Goal: Find contact information: Find contact information

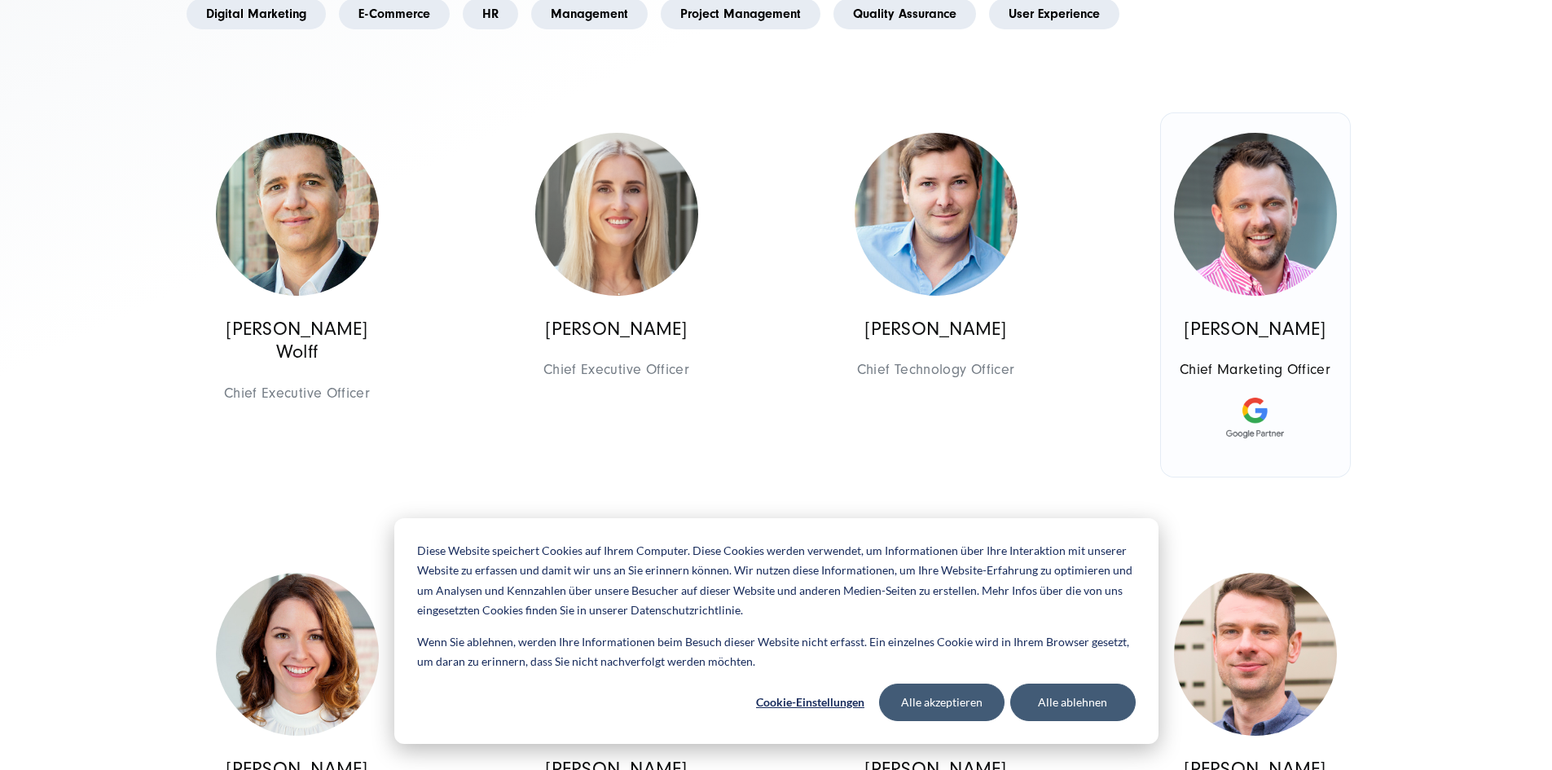
scroll to position [896, 0]
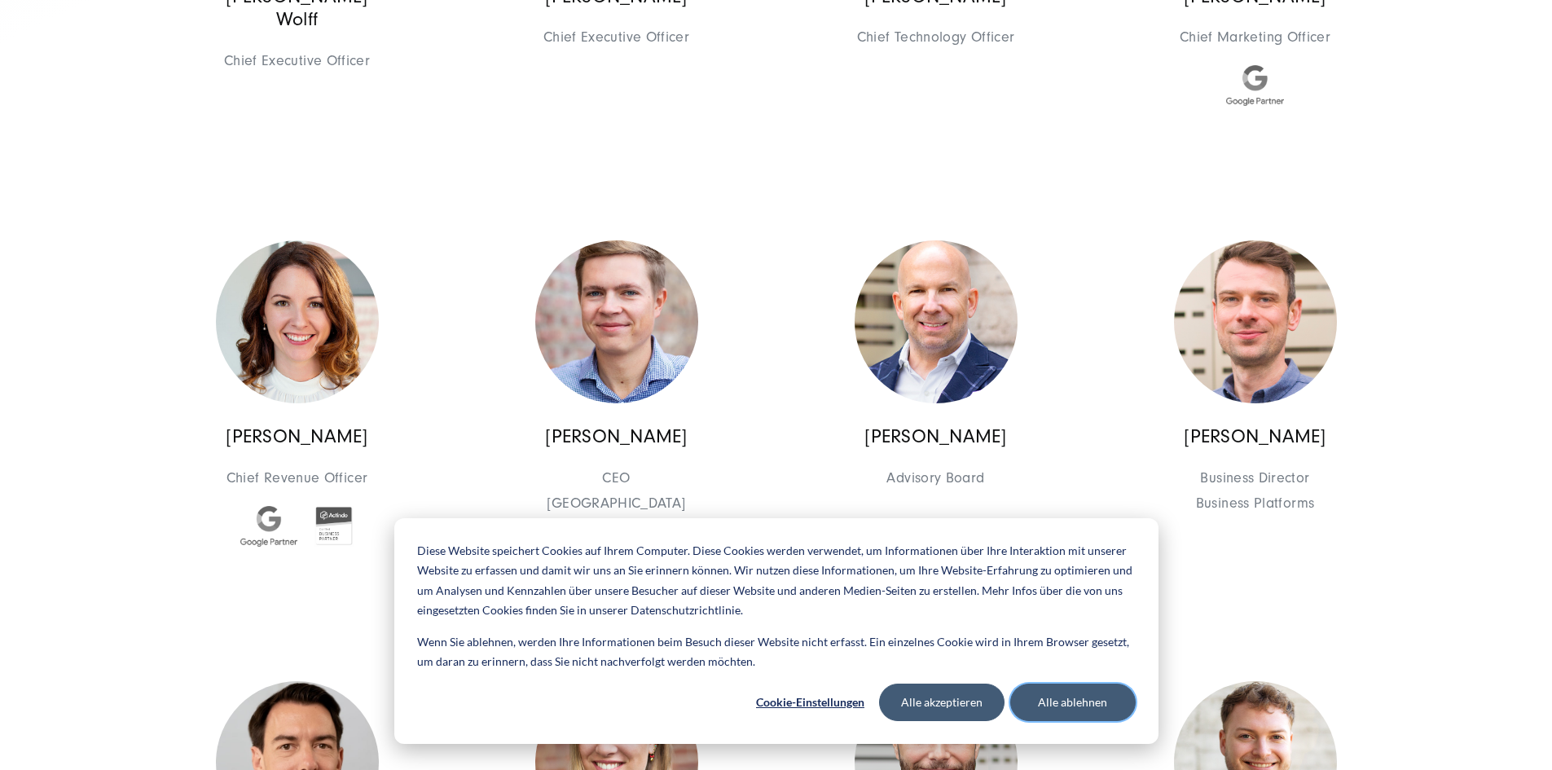
click at [1093, 702] on button "Alle ablehnen" at bounding box center [1074, 702] width 126 height 37
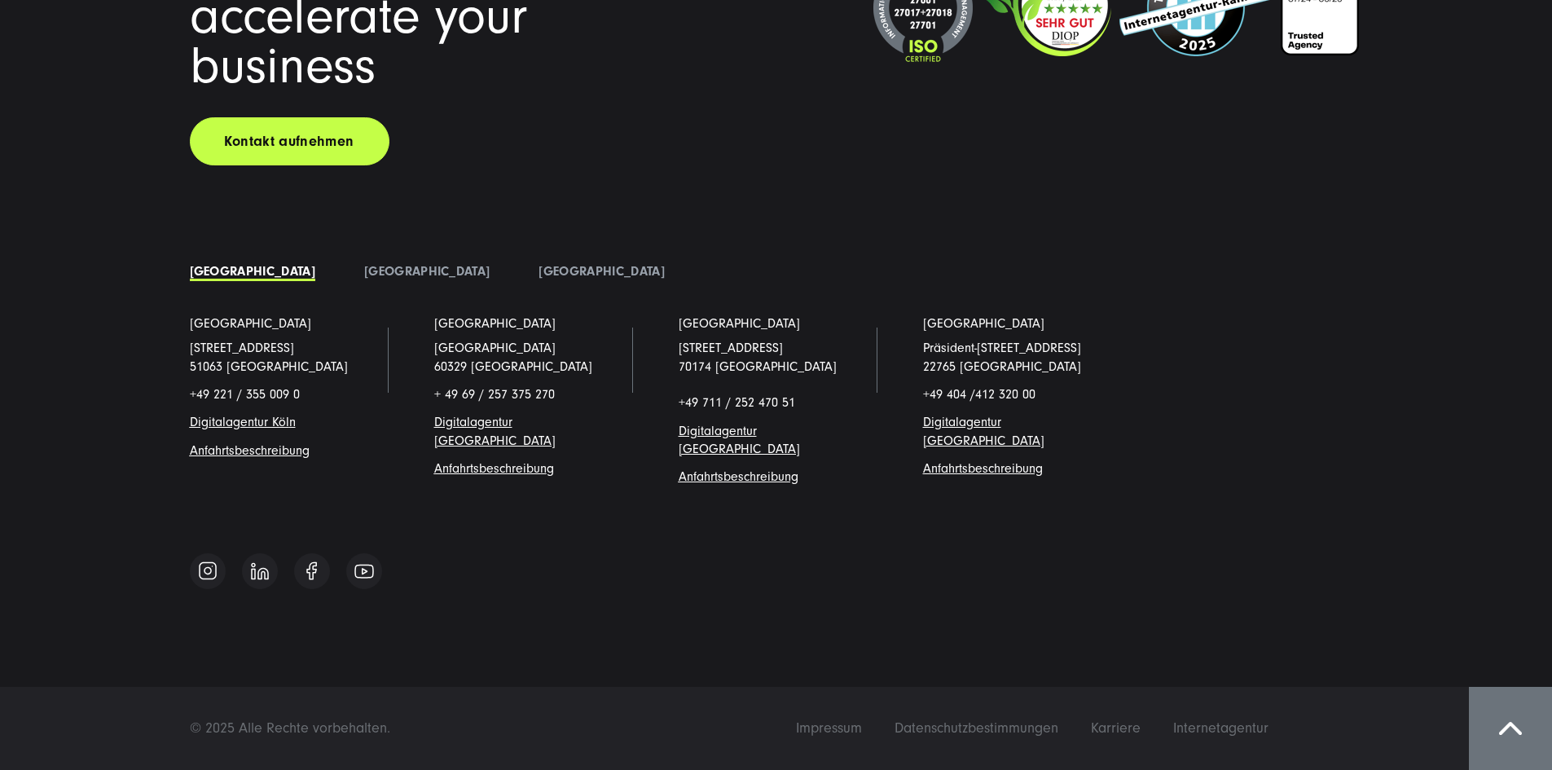
scroll to position [20452, 0]
click at [364, 279] on link "[GEOGRAPHIC_DATA]" at bounding box center [427, 271] width 126 height 15
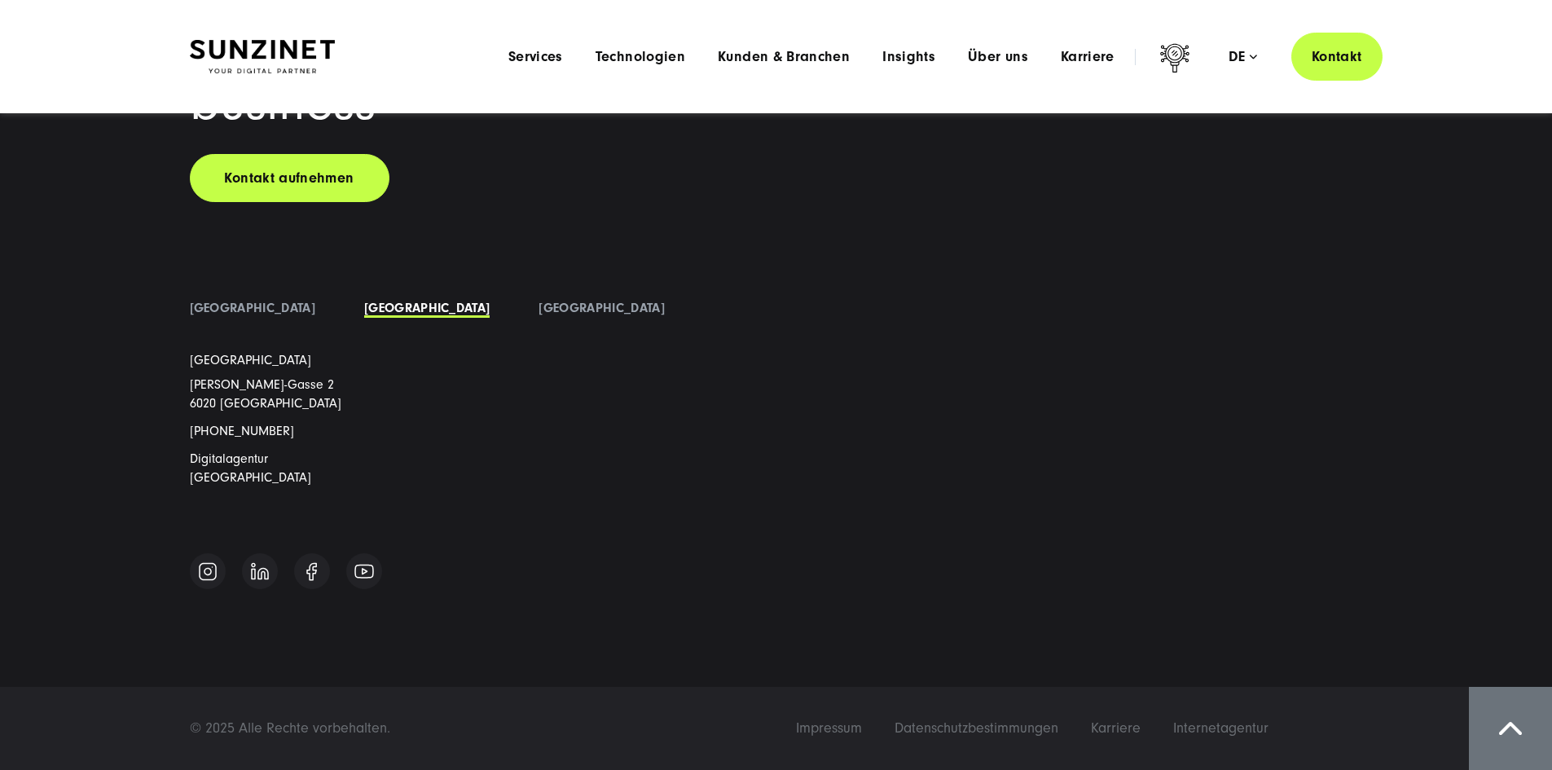
scroll to position [20405, 0]
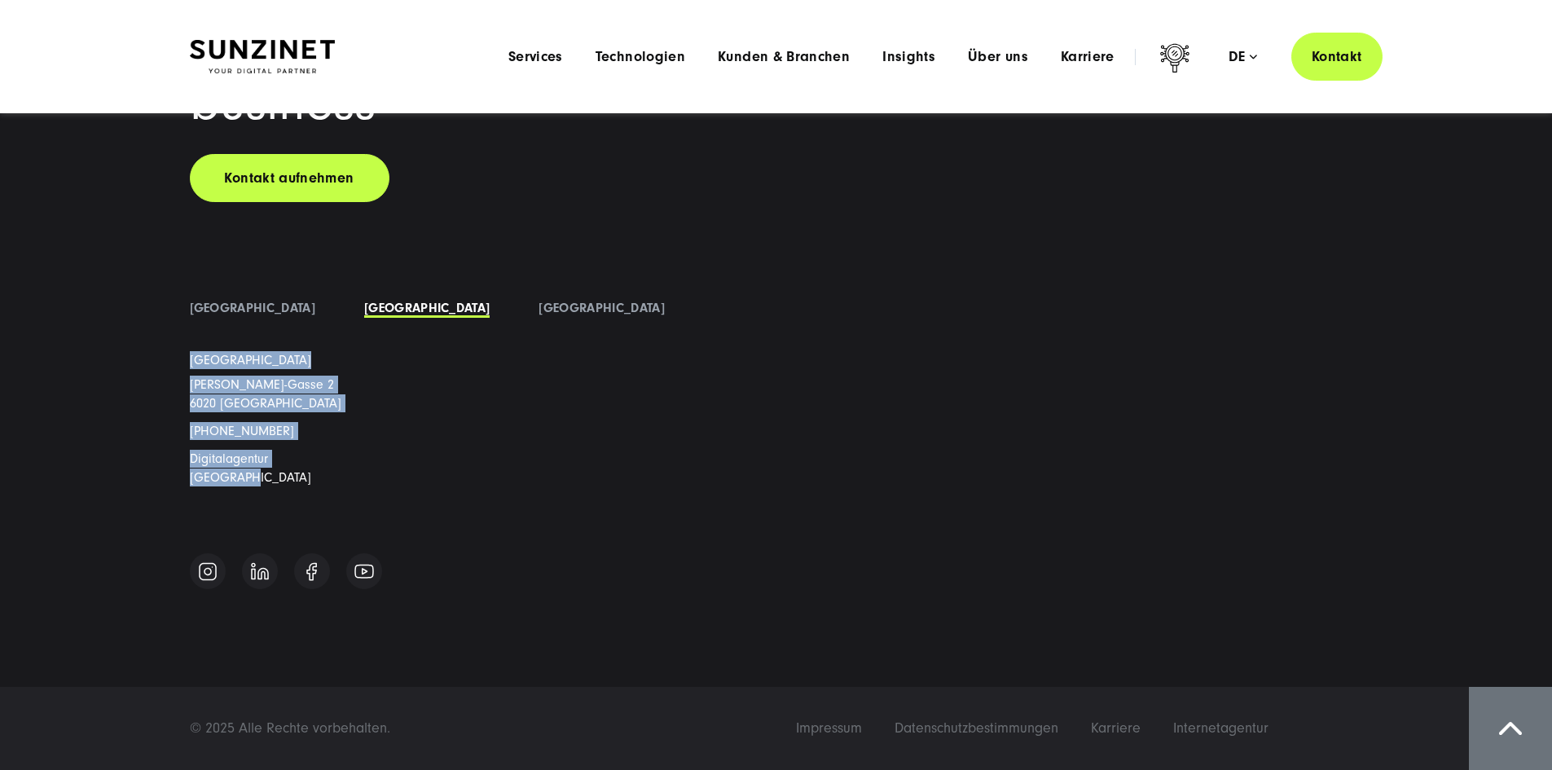
drag, startPoint x: 184, startPoint y: 380, endPoint x: 351, endPoint y: 478, distance: 193.6
click at [351, 478] on li "[GEOGRAPHIC_DATA] [PERSON_NAME][STREET_ADDRESS] [PHONE_NUMBER] Digitalagentur […" at bounding box center [287, 431] width 244 height 161
click at [230, 315] on link "[GEOGRAPHIC_DATA]" at bounding box center [253, 308] width 126 height 15
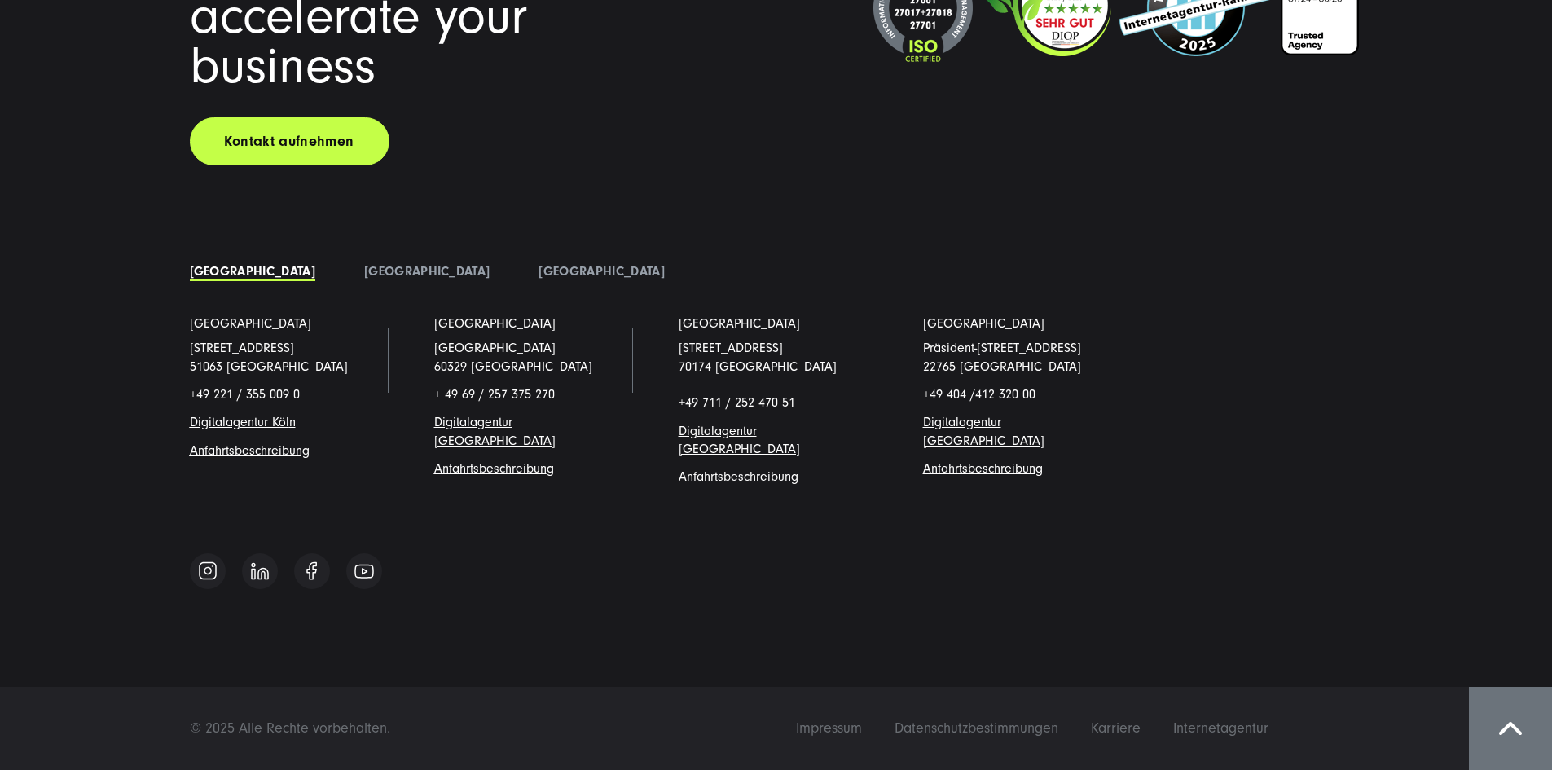
scroll to position [14473, 0]
click at [340, 269] on li "[GEOGRAPHIC_DATA]" at bounding box center [427, 271] width 174 height 24
click at [364, 276] on link "[GEOGRAPHIC_DATA]" at bounding box center [427, 271] width 126 height 15
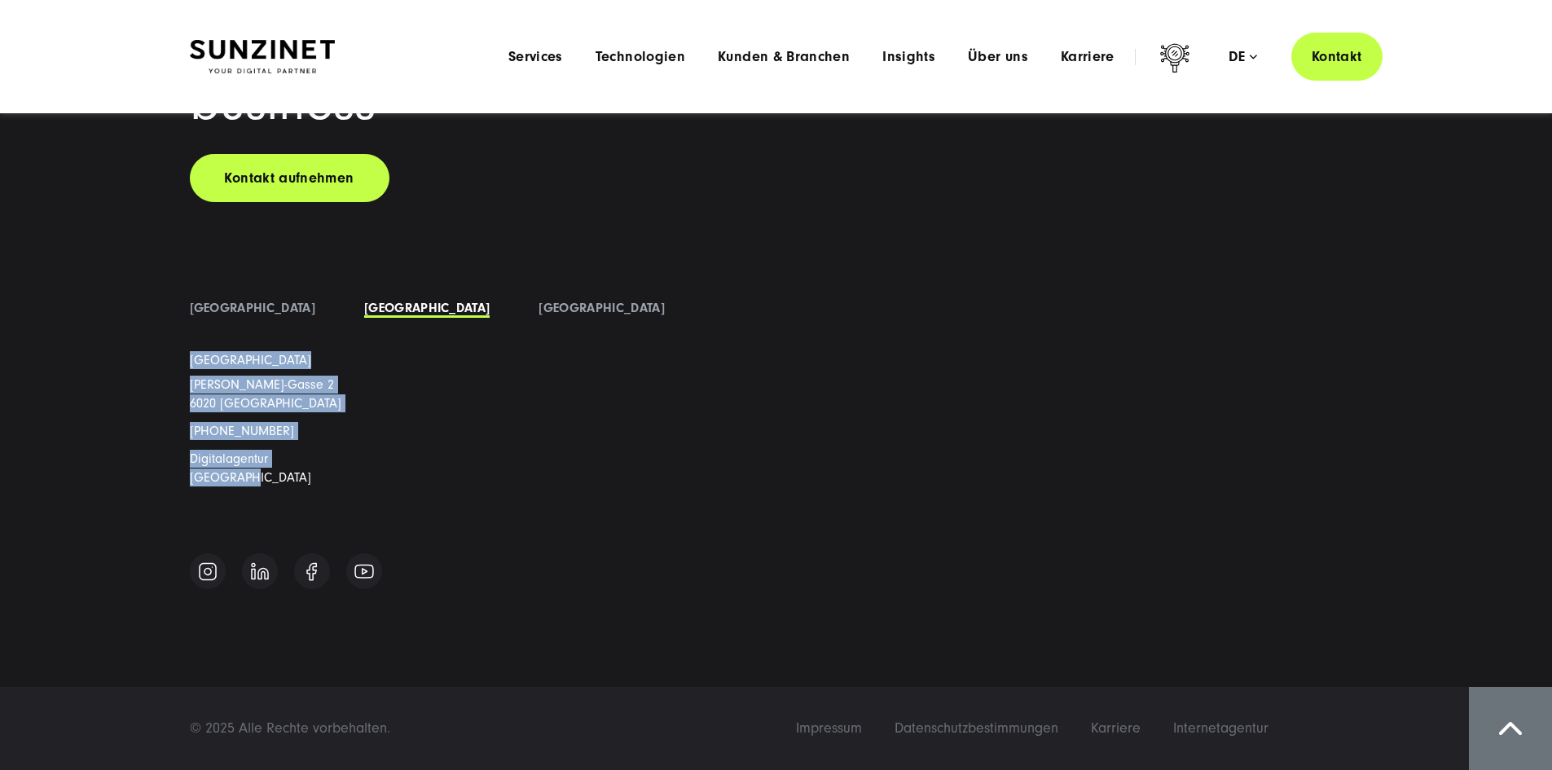
drag, startPoint x: 341, startPoint y: 482, endPoint x: 180, endPoint y: 384, distance: 188.7
click at [180, 384] on li "[GEOGRAPHIC_DATA] [PERSON_NAME][STREET_ADDRESS] [PHONE_NUMBER] Digitalagentur […" at bounding box center [287, 431] width 244 height 161
copy li "Innsbruck [PERSON_NAME][STREET_ADDRESS] [PHONE_NUMBER] Digitalagentur [GEOGRAPH…"
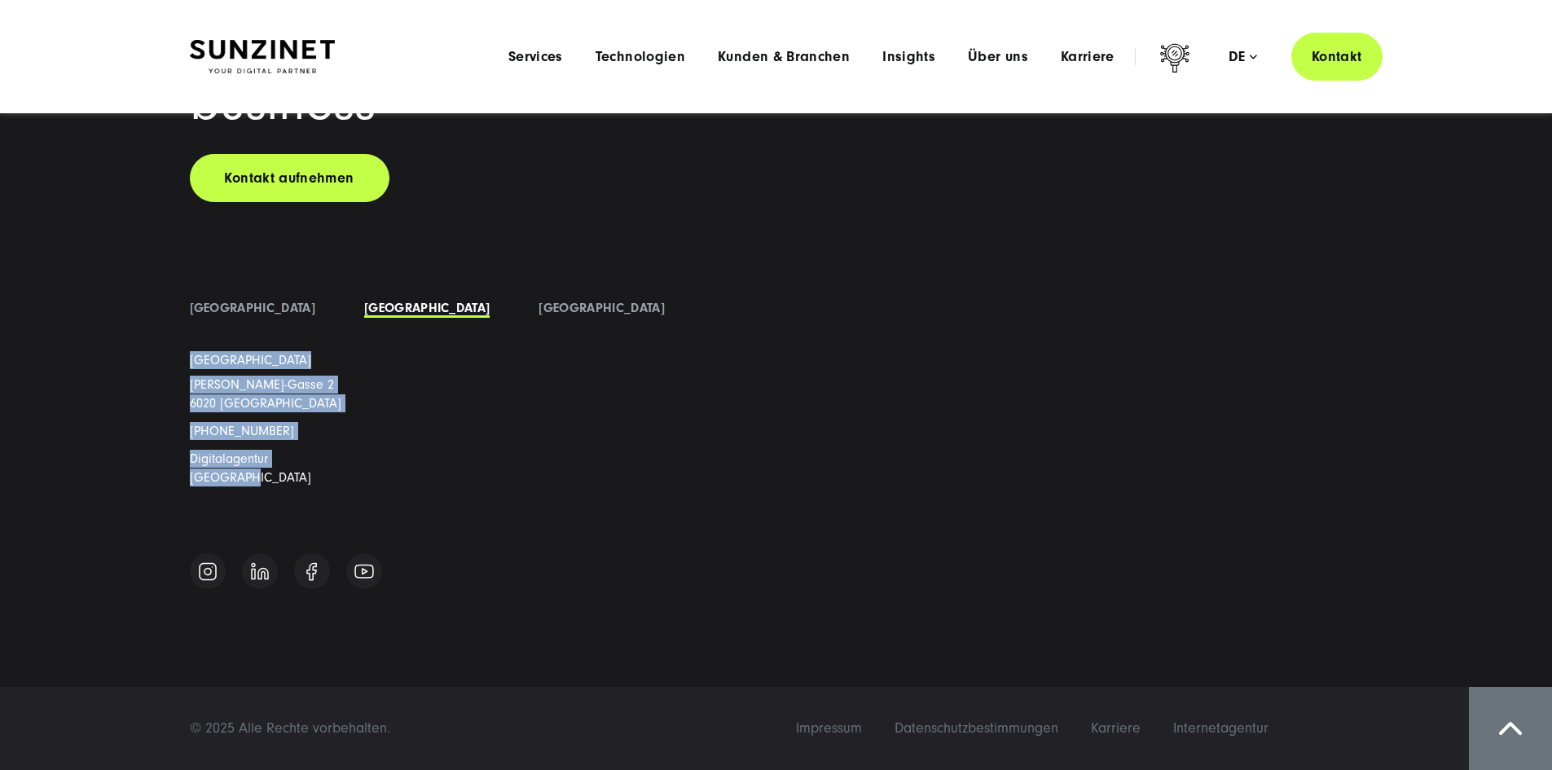
click at [257, 438] on span "[PHONE_NUMBER]" at bounding box center [242, 431] width 104 height 15
click at [200, 477] on span "Digitalagentur [GEOGRAPHIC_DATA]" at bounding box center [250, 467] width 121 height 33
drag, startPoint x: 188, startPoint y: 477, endPoint x: 323, endPoint y: 475, distance: 134.5
click at [323, 475] on li "[GEOGRAPHIC_DATA] [PERSON_NAME][STREET_ADDRESS] [PHONE_NUMBER] Digitalagentur […" at bounding box center [287, 431] width 244 height 161
copy span "Digitalagentur [GEOGRAPHIC_DATA]"
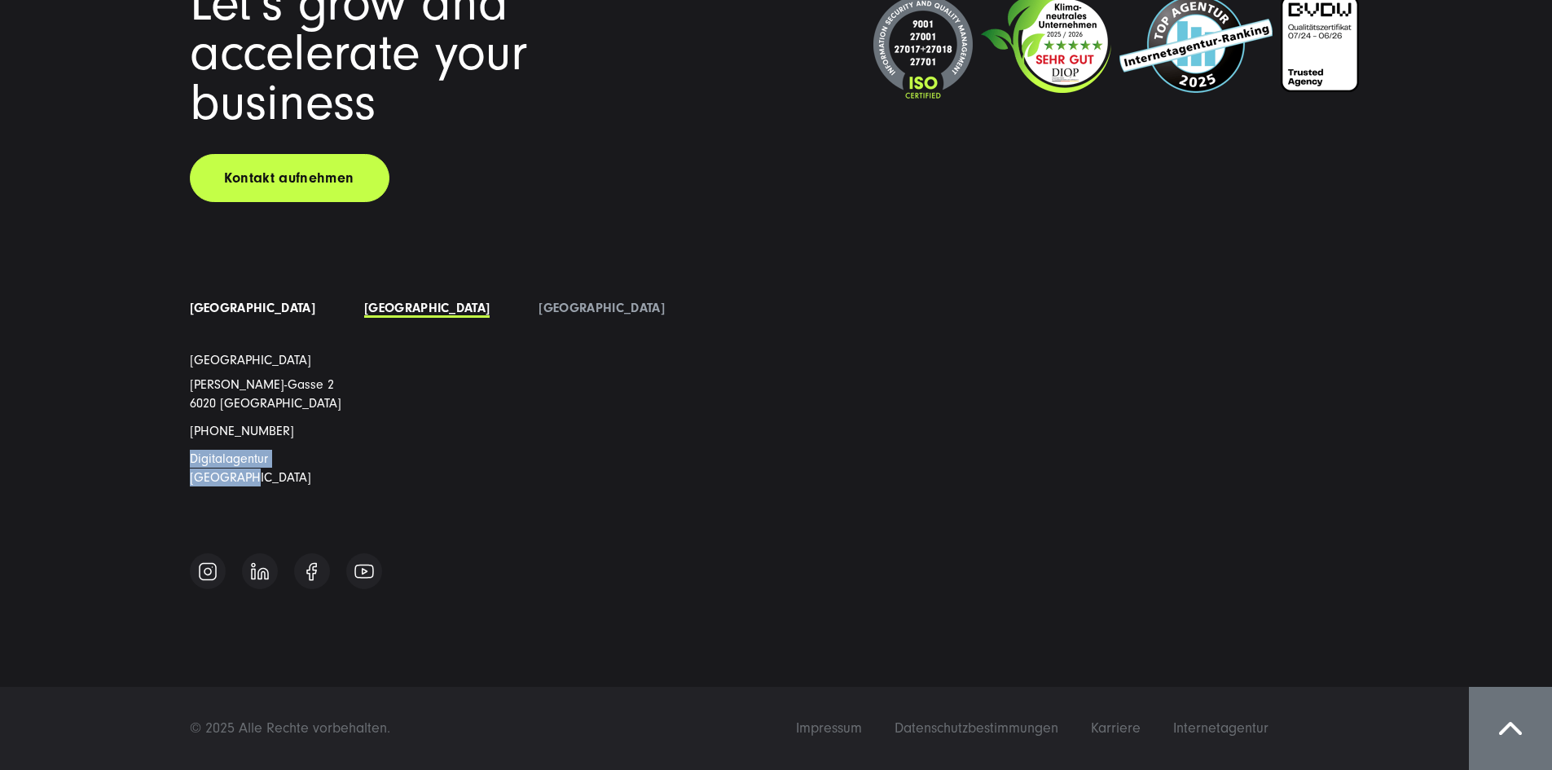
click at [215, 315] on link "[GEOGRAPHIC_DATA]" at bounding box center [253, 308] width 126 height 15
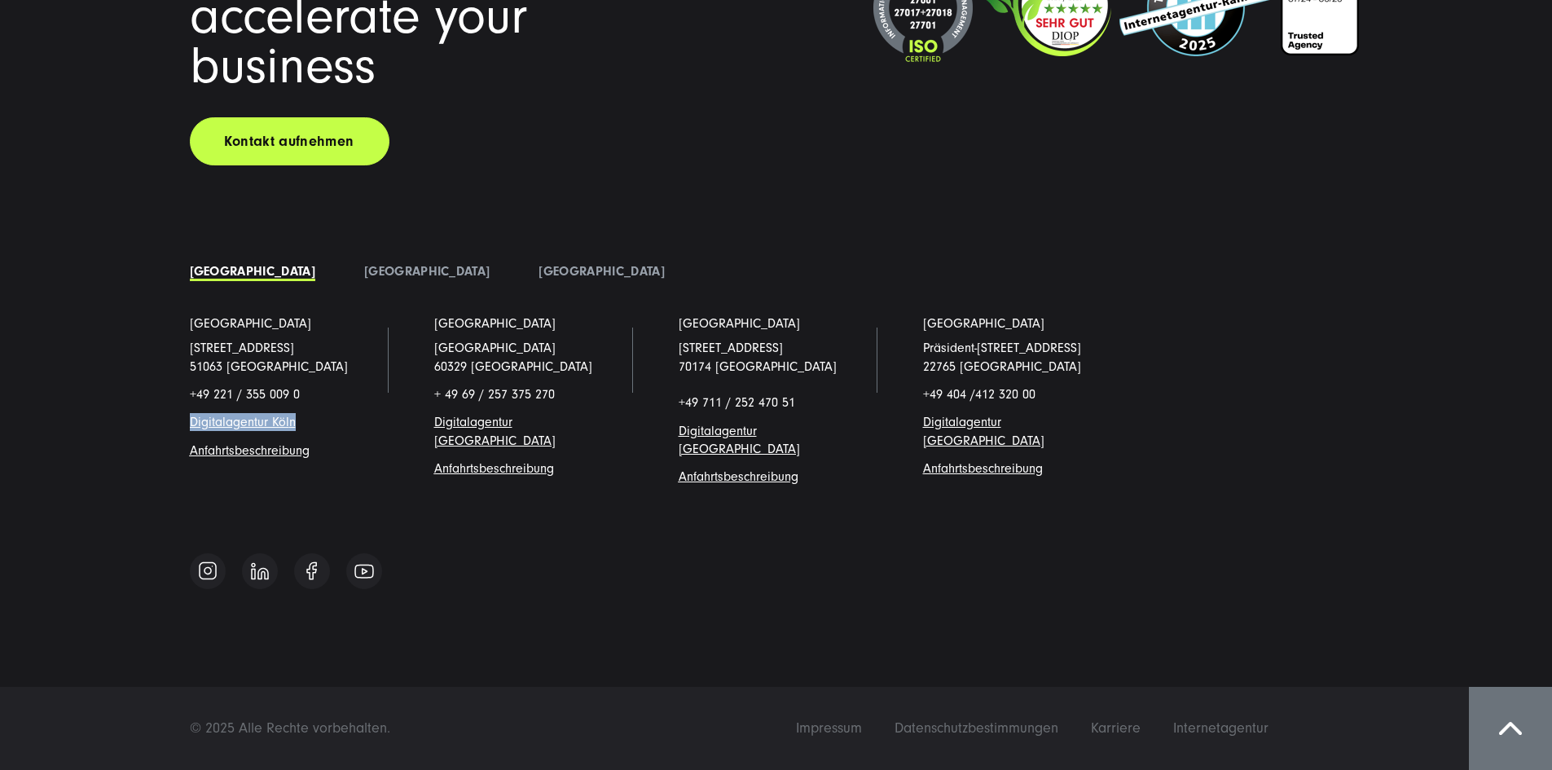
drag, startPoint x: 313, startPoint y: 481, endPoint x: 183, endPoint y: 475, distance: 130.5
click at [183, 475] on li "Köln Schanzenstraße 23 51063 Köln +49 221 / 355 009 0 Digitalagentur Köl n Anfa…" at bounding box center [287, 414] width 244 height 198
